Goal: Information Seeking & Learning: Learn about a topic

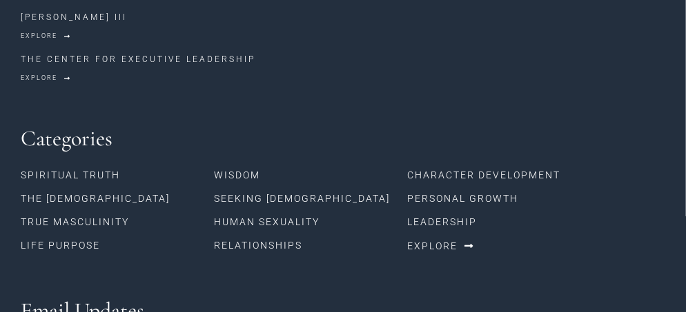
scroll to position [2306, 0]
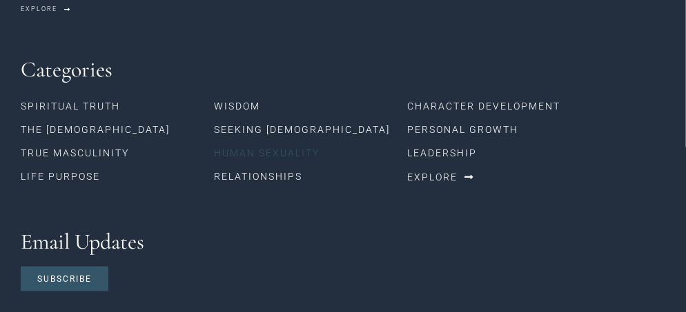
click at [251, 141] on link "Human Sexuality" at bounding box center [310, 152] width 193 height 23
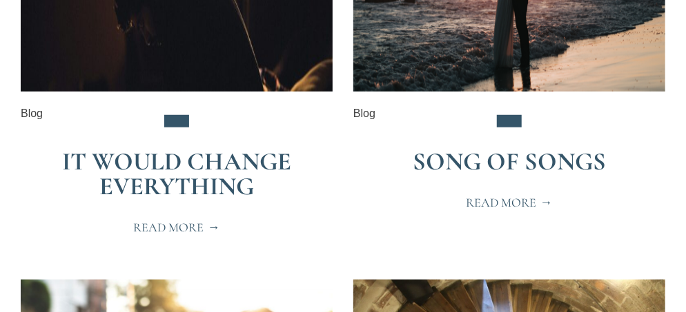
scroll to position [414, 0]
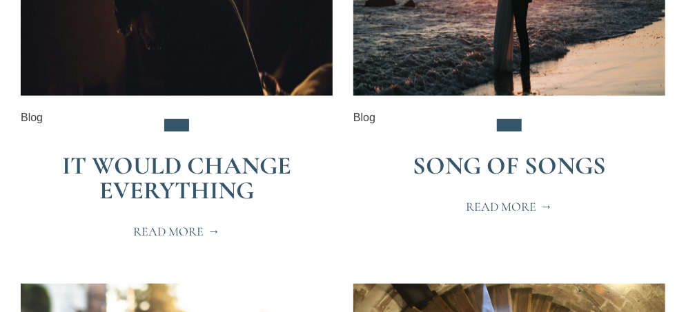
click at [528, 205] on span "Read More" at bounding box center [509, 207] width 86 height 12
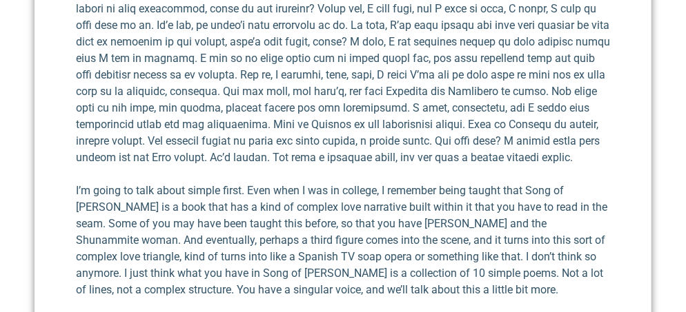
scroll to position [1239, 0]
